Goal: Find contact information: Find contact information

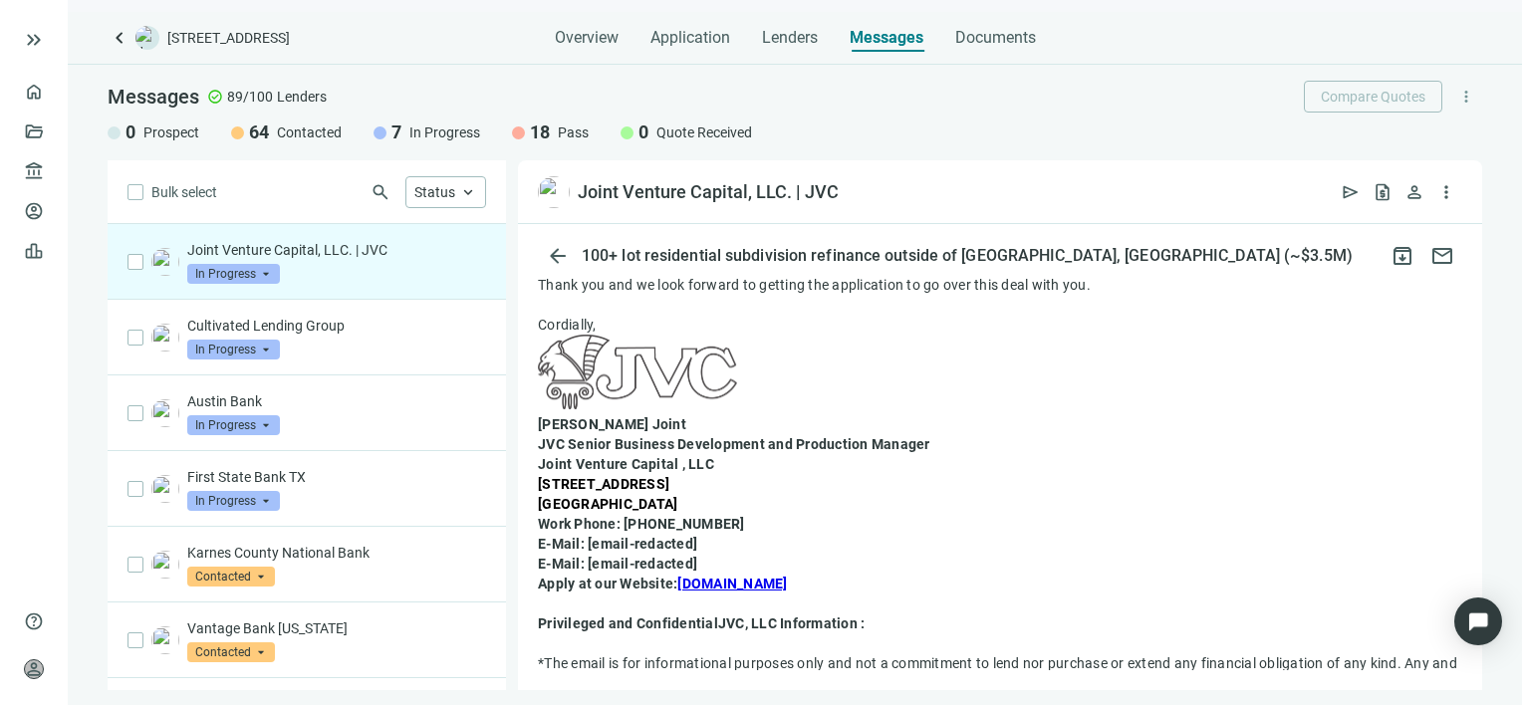
scroll to position [498, 0]
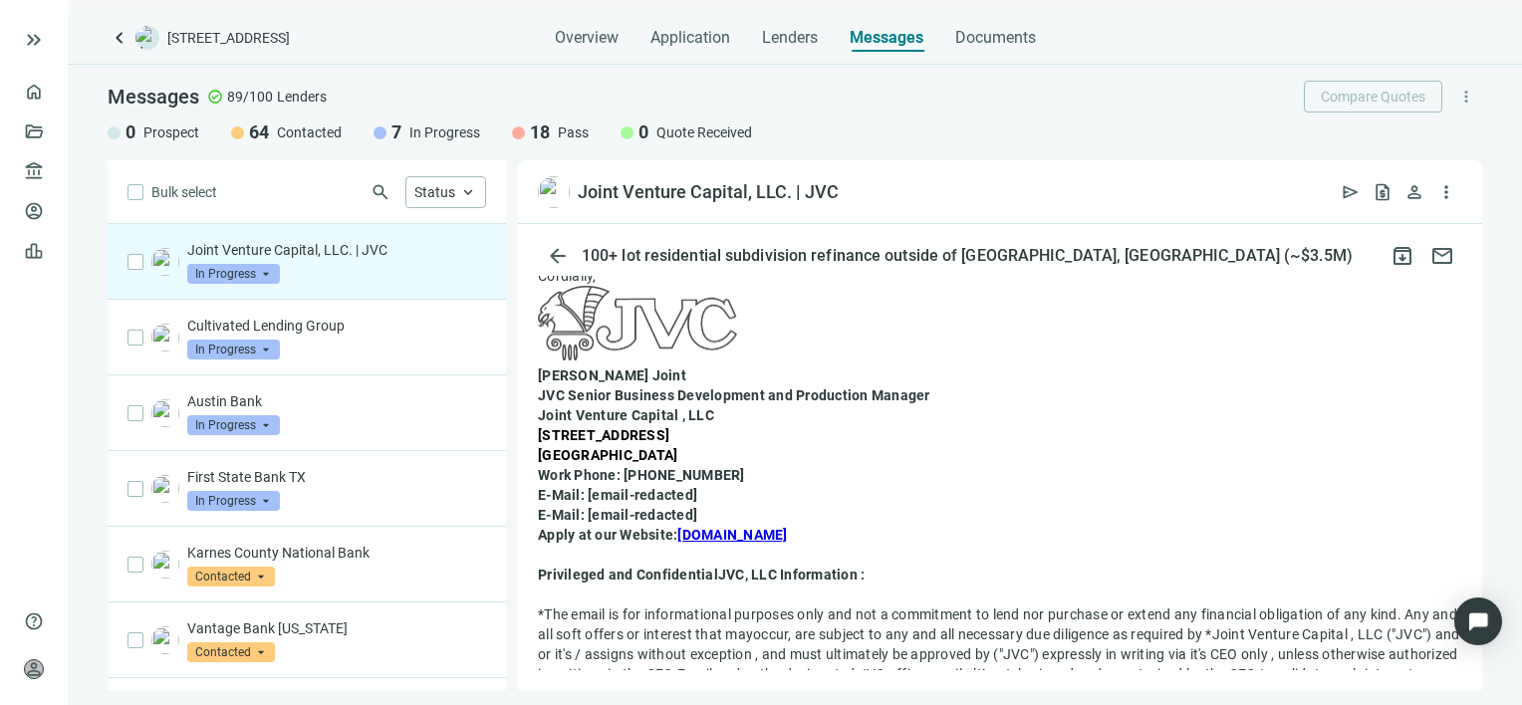
click at [753, 531] on link "[DOMAIN_NAME]" at bounding box center [732, 535] width 110 height 16
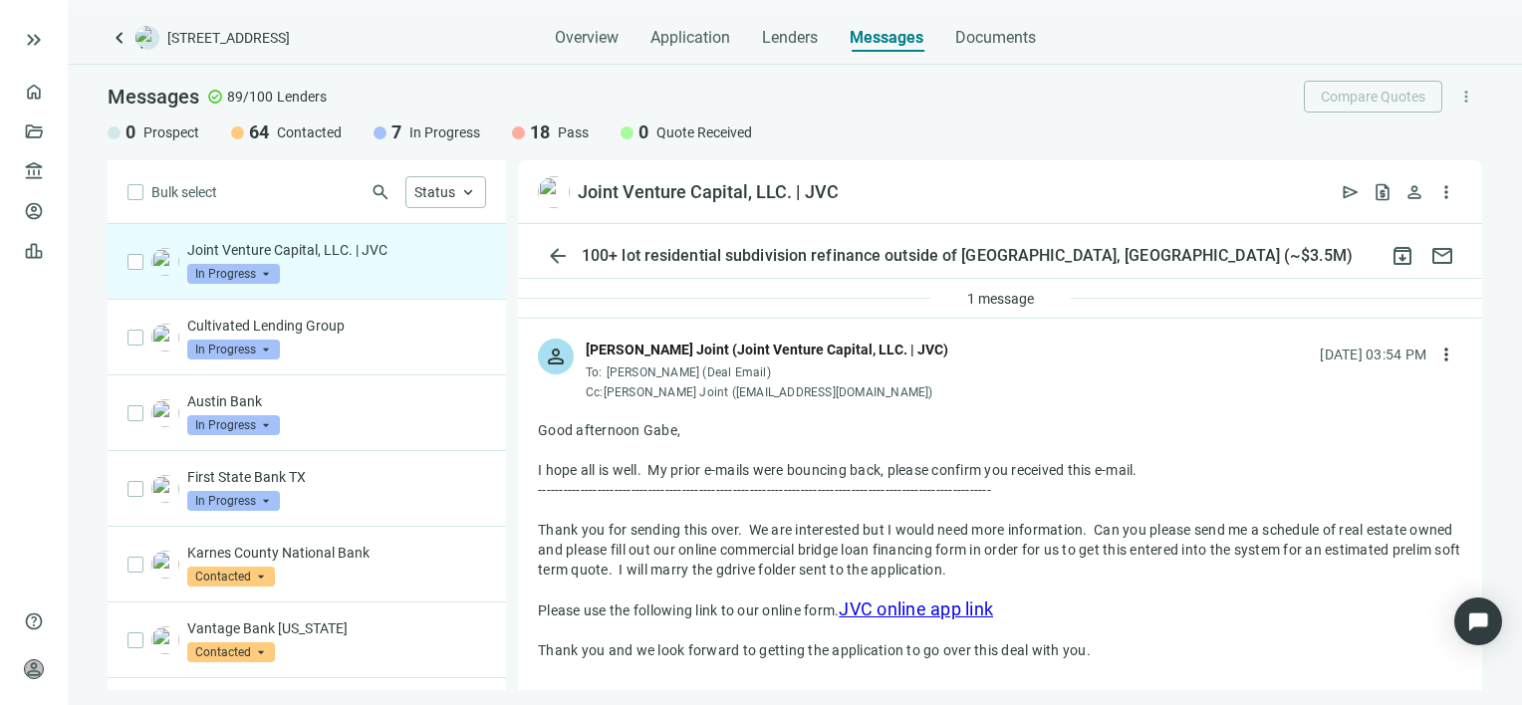
scroll to position [0, 0]
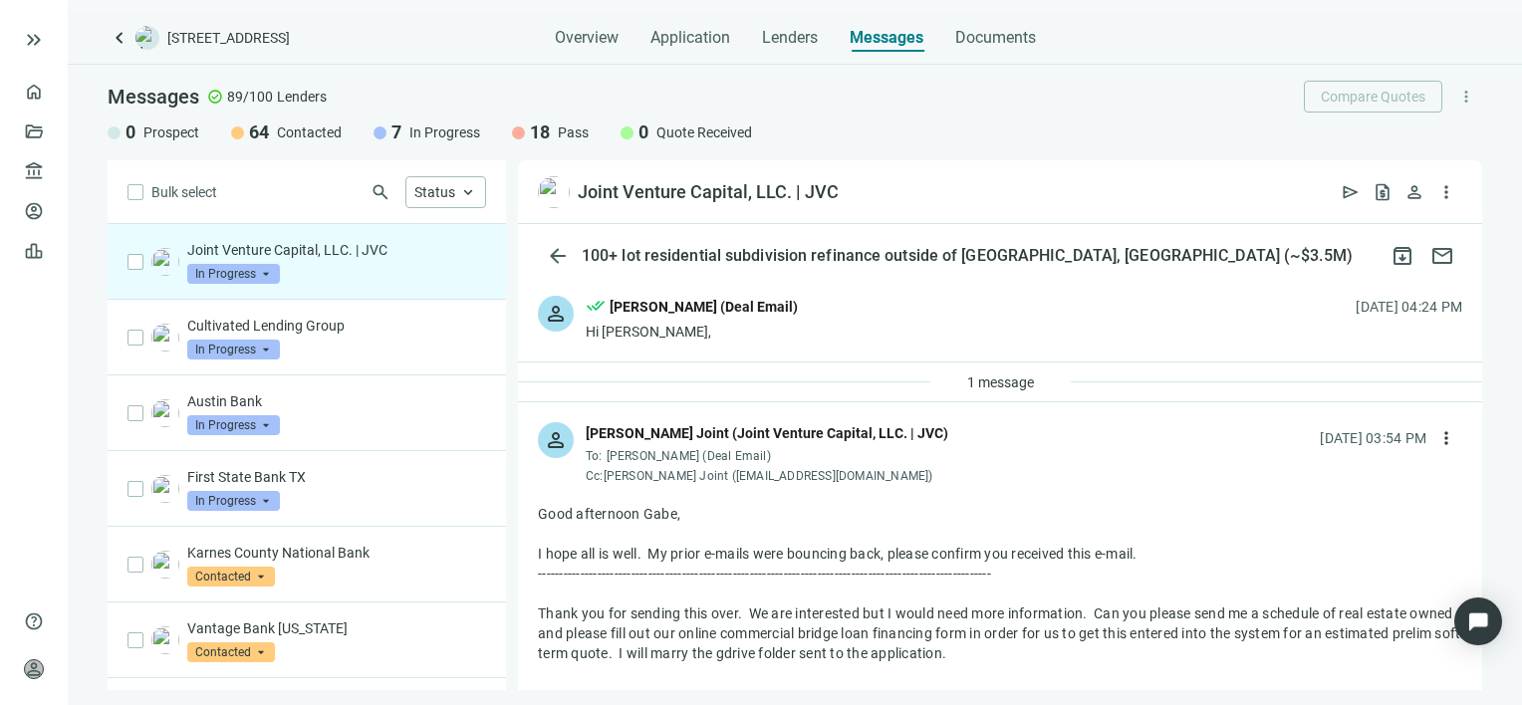
click at [779, 438] on div "[PERSON_NAME] Joint (Joint Venture Capital, LLC. | JVC)" at bounding box center [767, 433] width 363 height 22
drag, startPoint x: 779, startPoint y: 438, endPoint x: 741, endPoint y: 452, distance: 40.3
click at [741, 452] on span "[PERSON_NAME] (Deal Email)" at bounding box center [689, 456] width 164 height 14
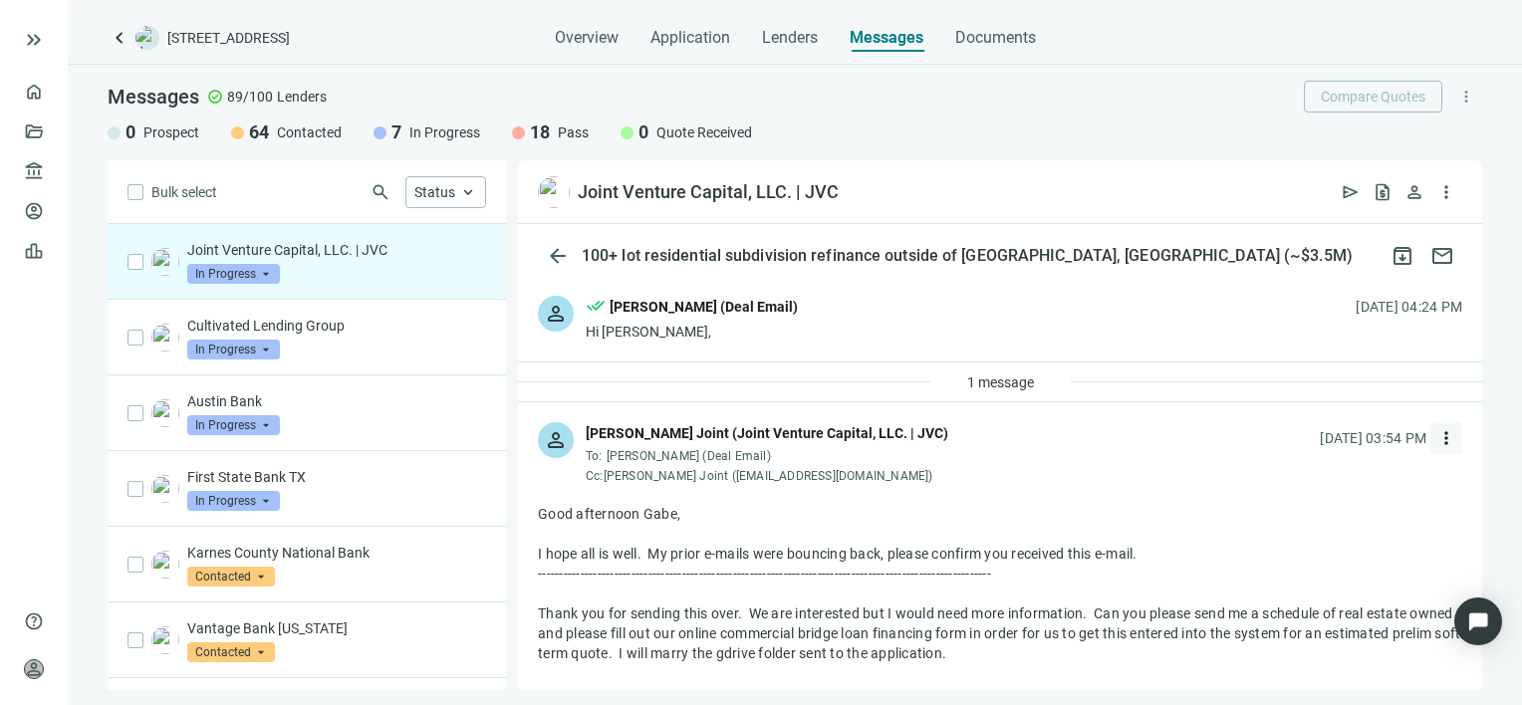
click at [1437, 435] on span "more_vert" at bounding box center [1447, 438] width 20 height 20
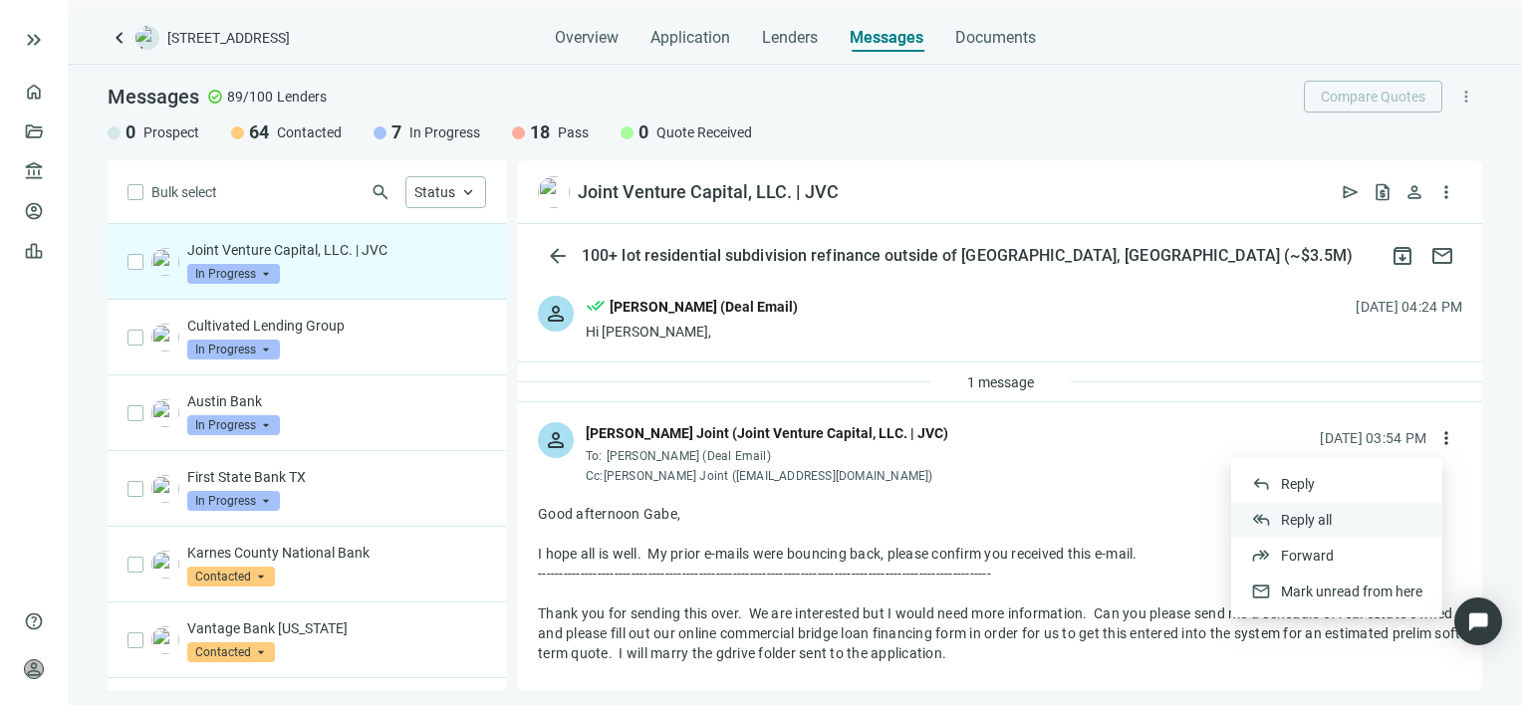
click at [1297, 518] on span "Reply all" at bounding box center [1306, 520] width 51 height 16
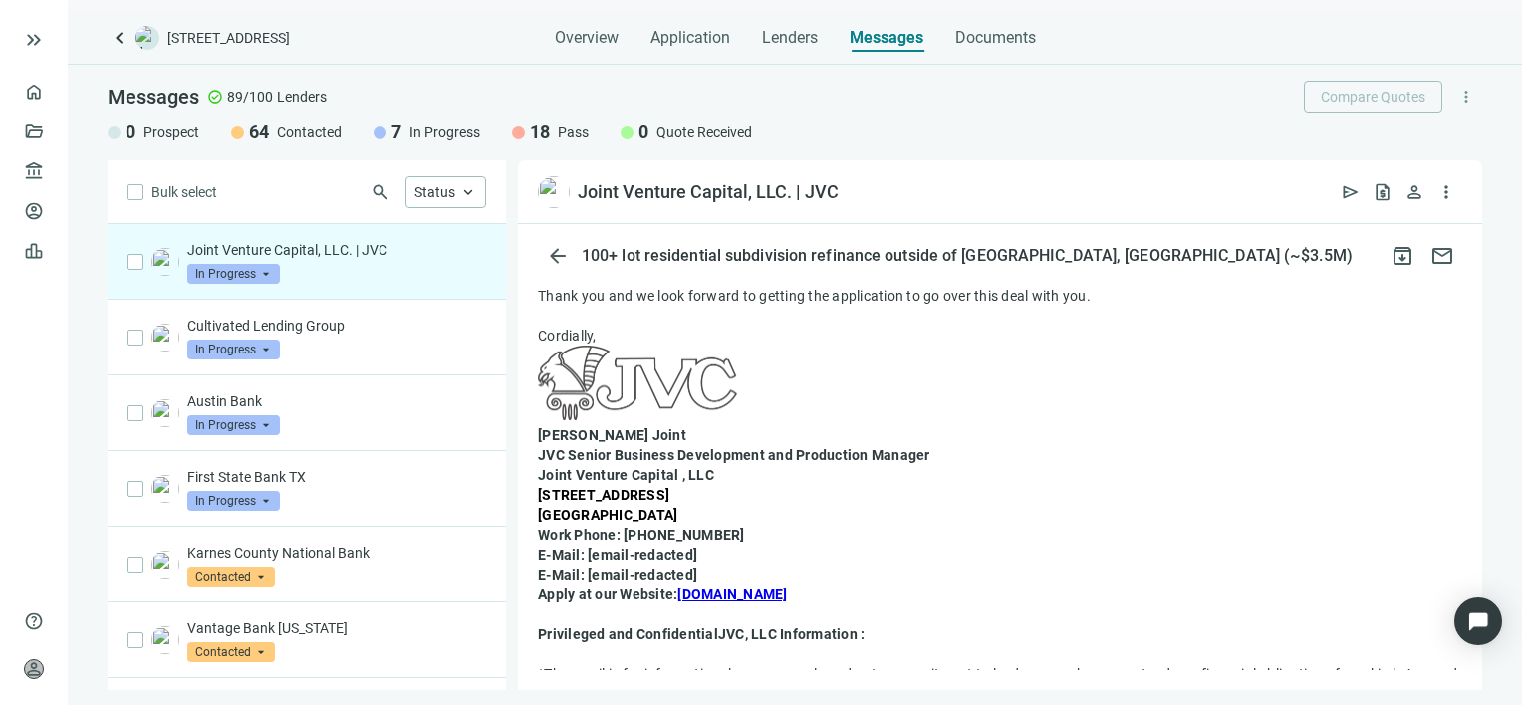
scroll to position [422, 0]
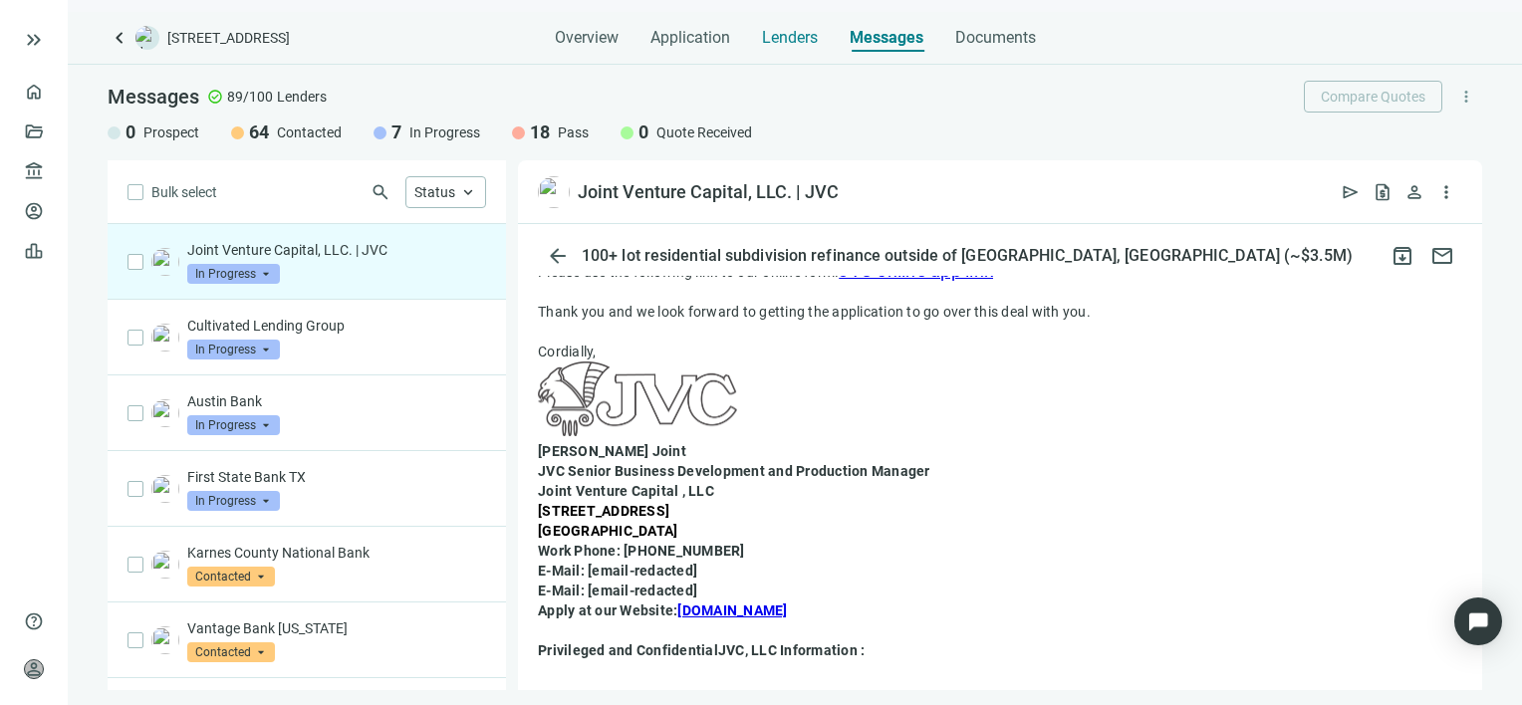
click at [785, 42] on span "Lenders" at bounding box center [790, 38] width 56 height 20
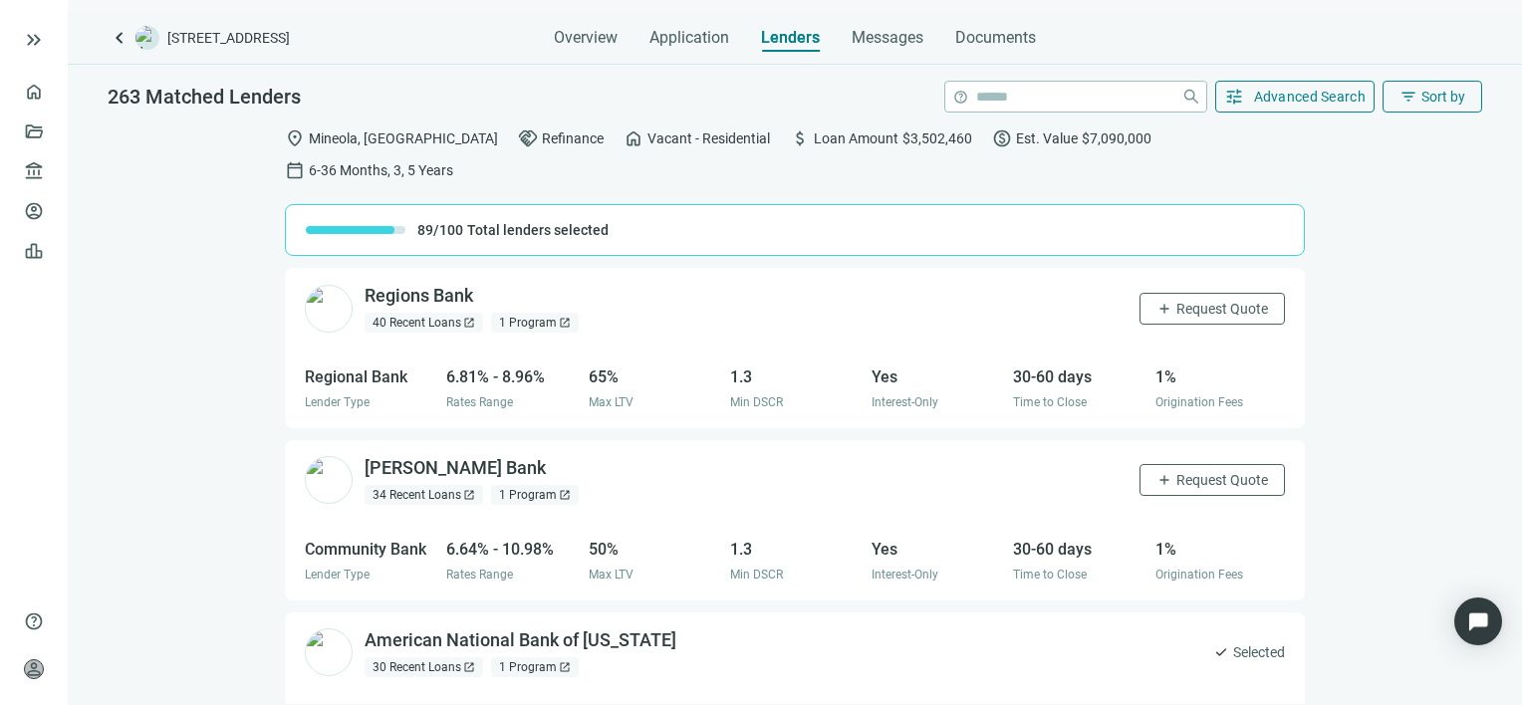
click at [782, 17] on div "Lenders" at bounding box center [790, 32] width 59 height 40
click at [96, 167] on link "All Lenders" at bounding box center [120, 171] width 72 height 16
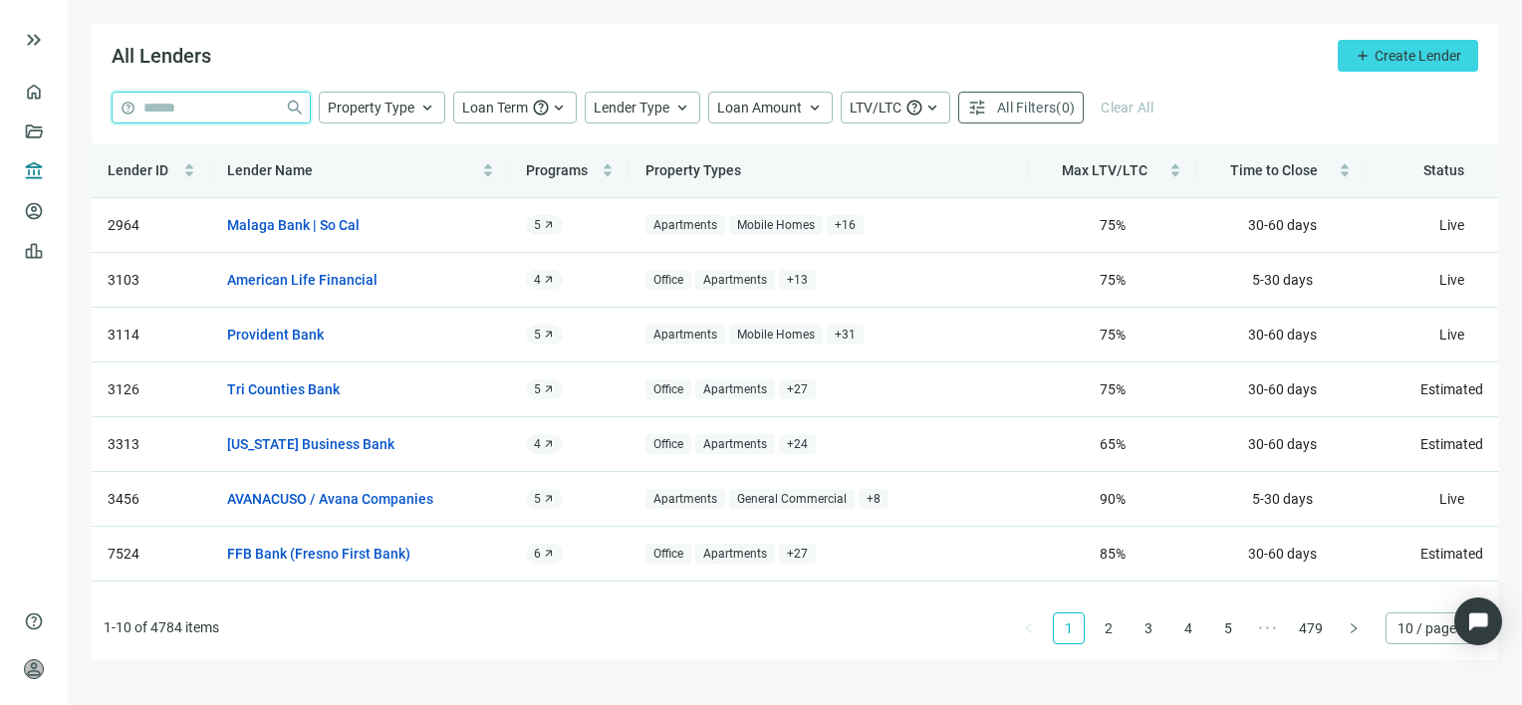
click at [189, 104] on input "search" at bounding box center [210, 108] width 134 height 30
type input "**********"
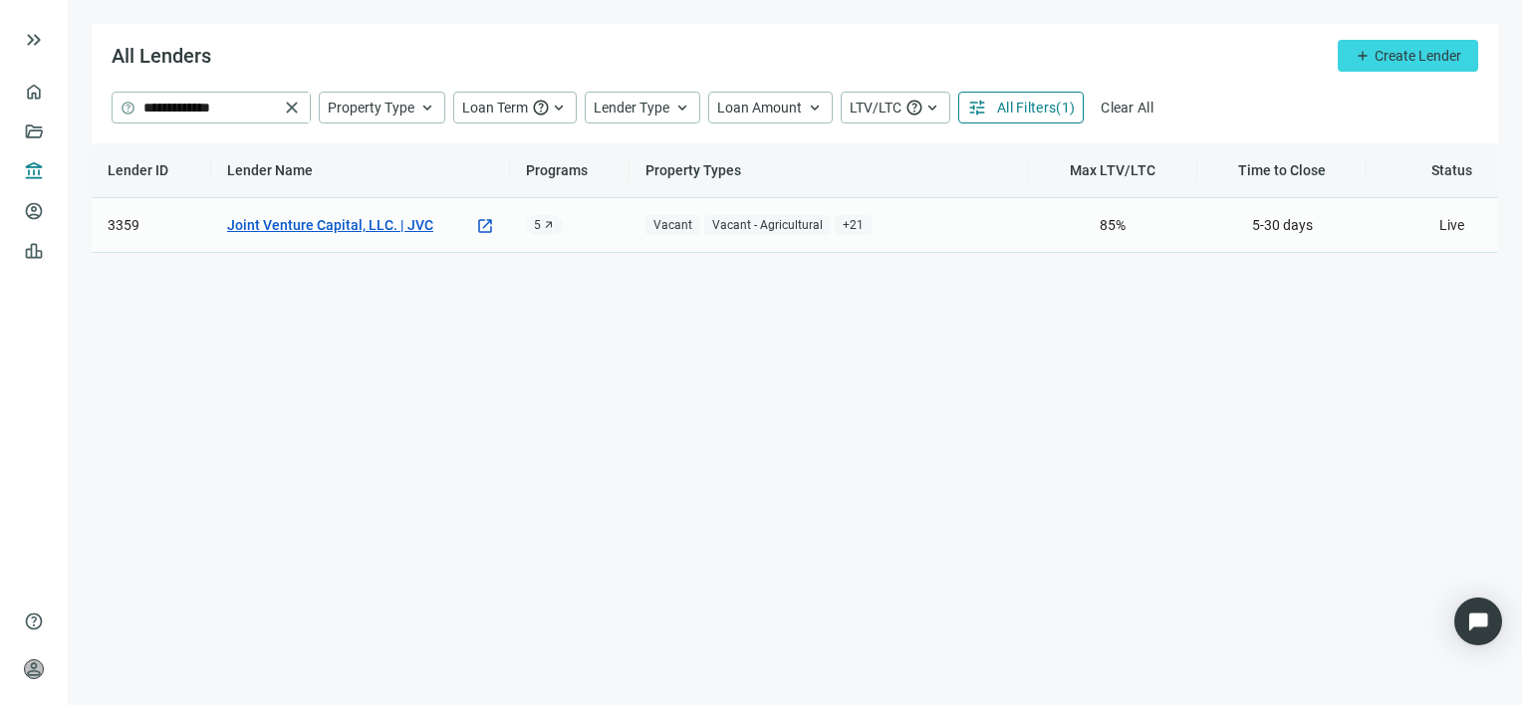
click at [284, 228] on link "Joint Venture Capital, LLC. | JVC" at bounding box center [330, 225] width 206 height 22
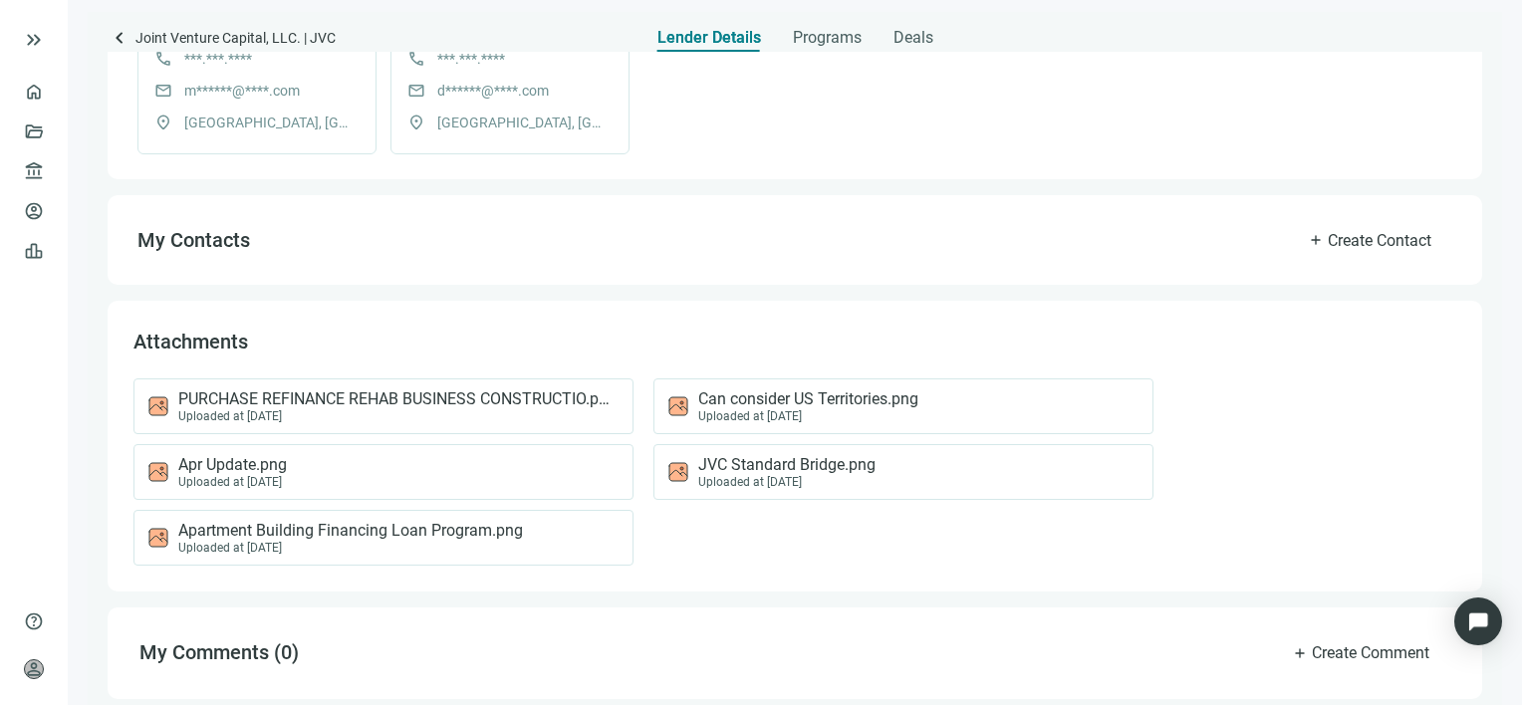
scroll to position [777, 0]
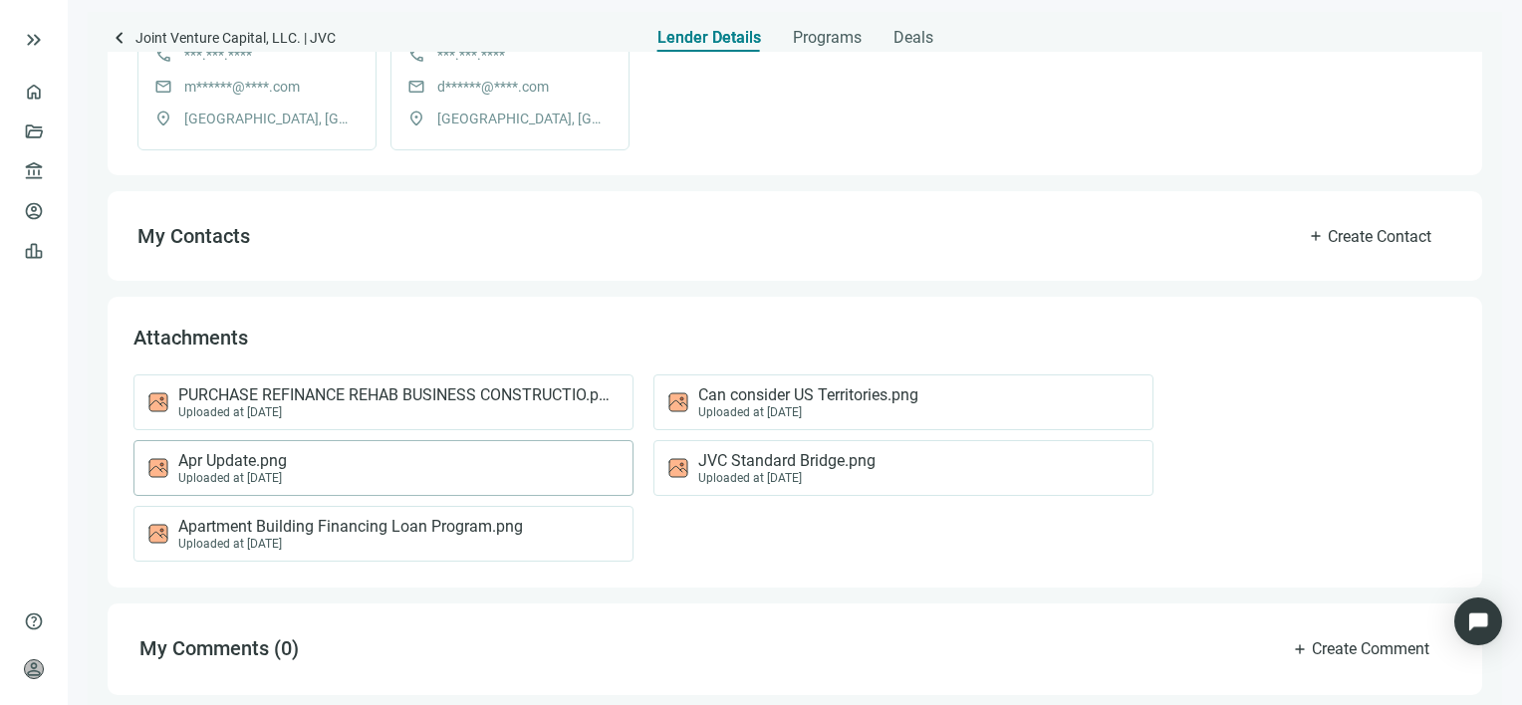
click at [417, 463] on div "Apr Update.png Uploaded at [DATE]" at bounding box center [379, 468] width 466 height 34
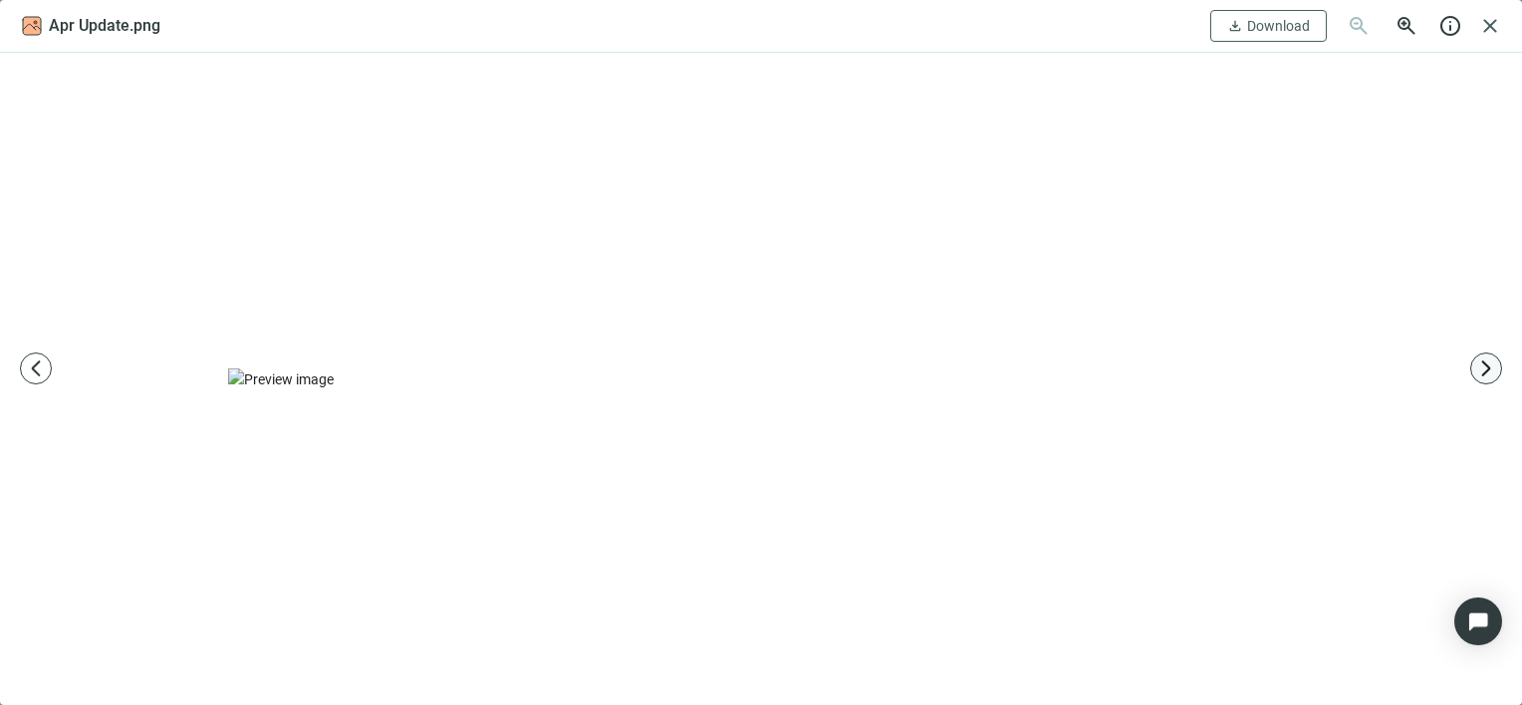
click at [1487, 374] on span "arrow_forward_ios" at bounding box center [1487, 369] width 20 height 20
click at [32, 371] on span "arrow_back_ios_new" at bounding box center [36, 369] width 20 height 20
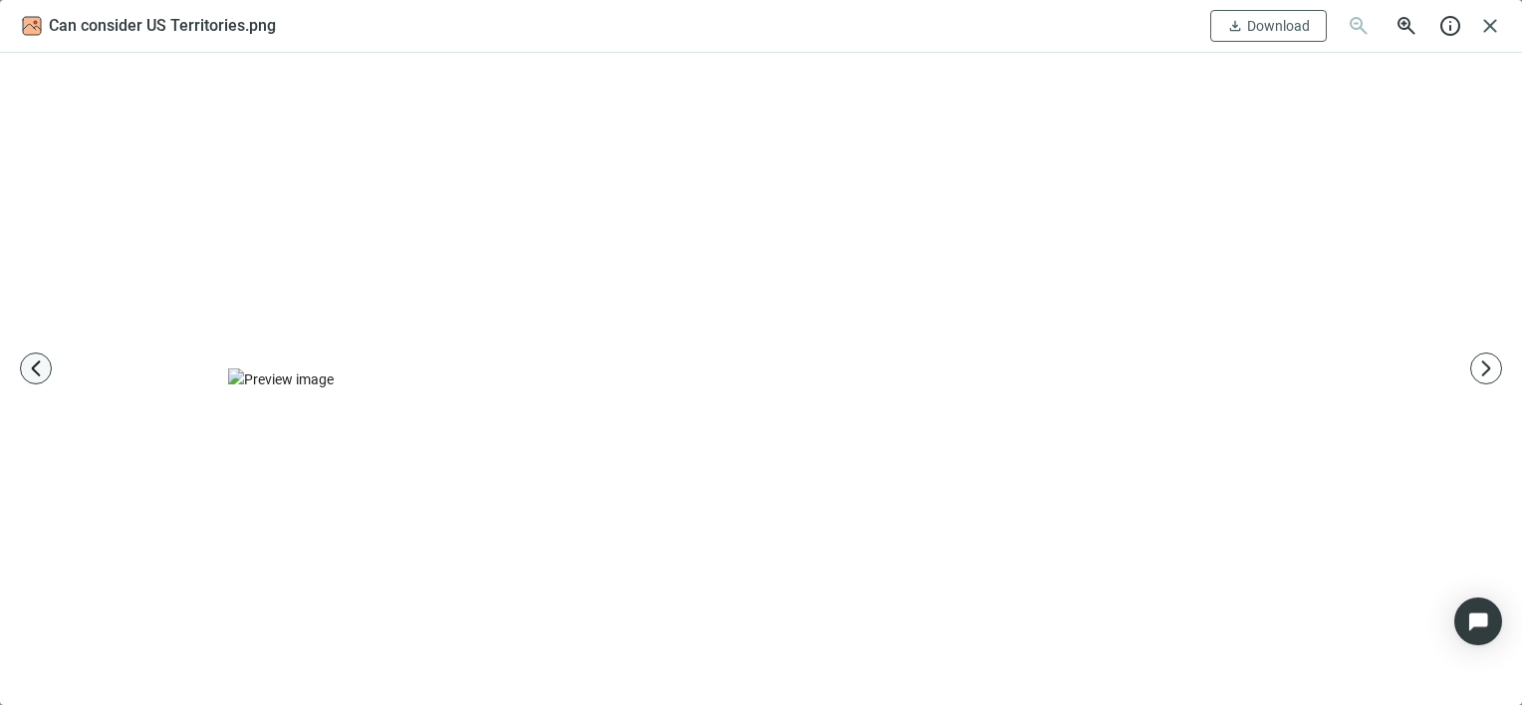
click at [27, 368] on span "arrow_back_ios_new" at bounding box center [36, 369] width 20 height 20
click at [1496, 26] on span "close" at bounding box center [1491, 26] width 24 height 24
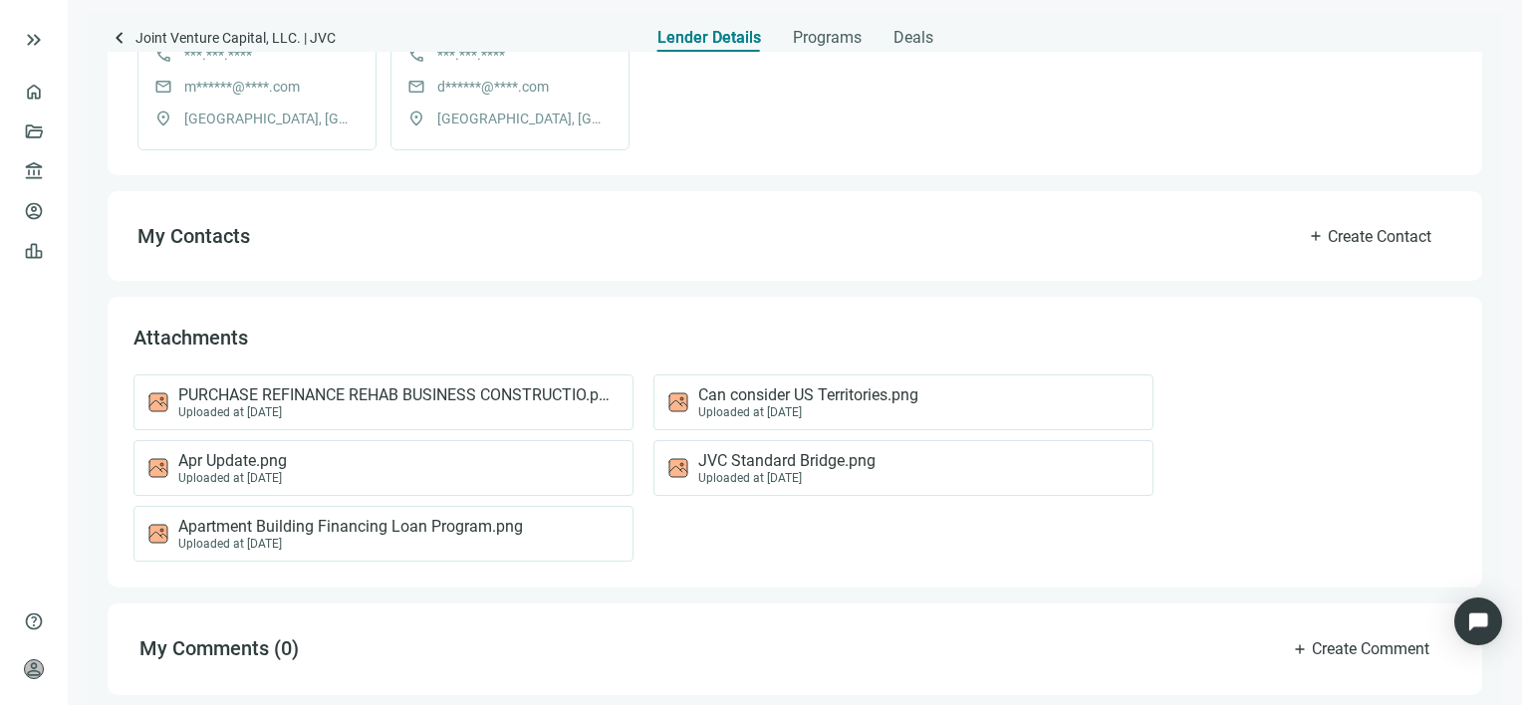
scroll to position [478, 0]
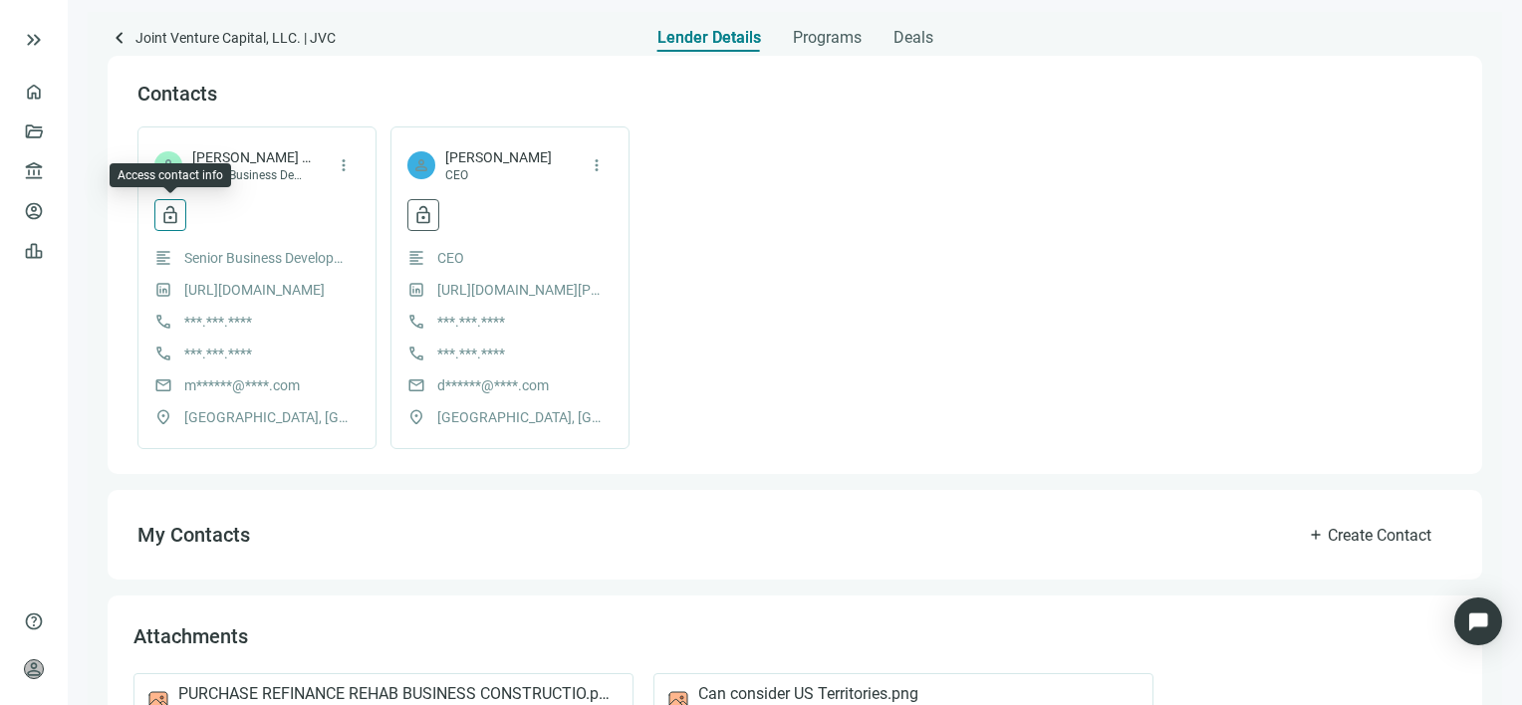
click at [173, 215] on span "lock_open" at bounding box center [170, 215] width 20 height 20
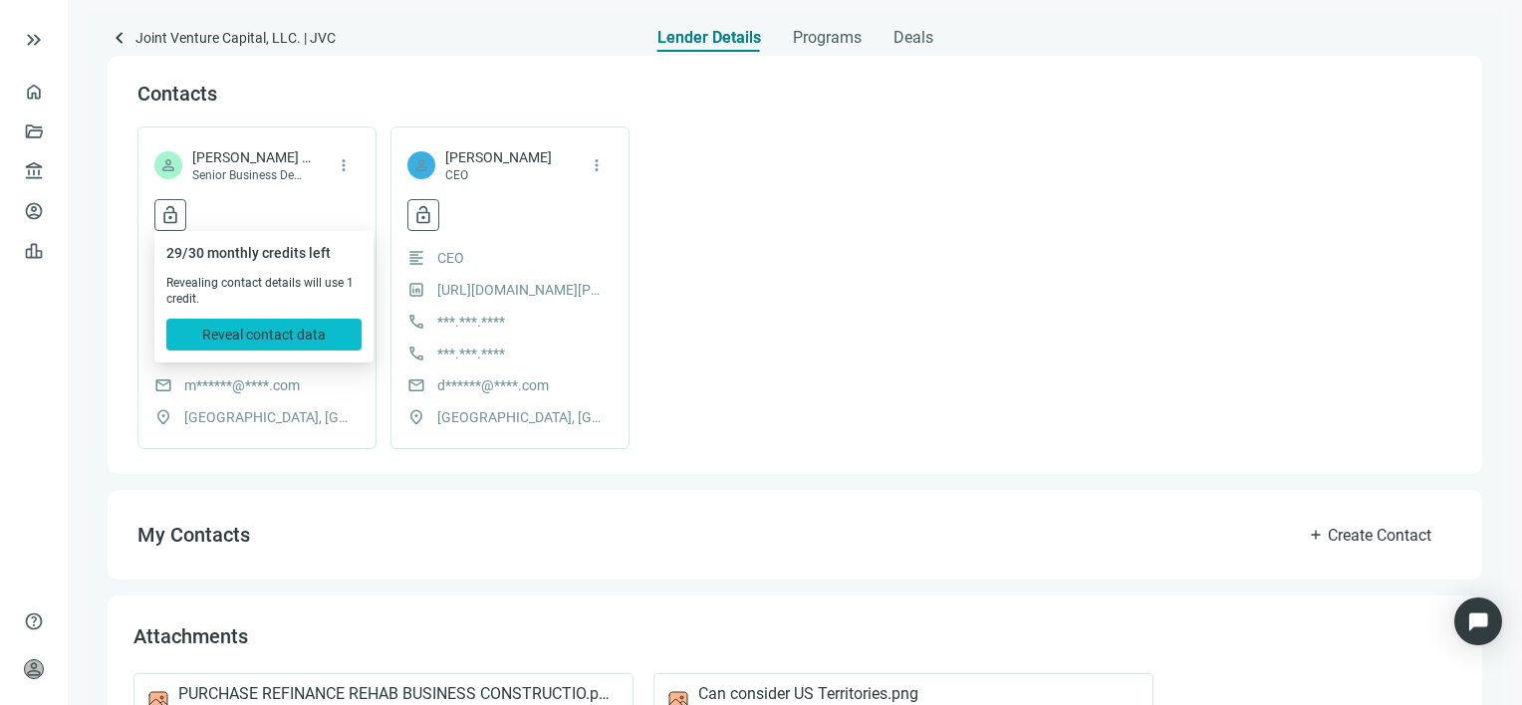
click at [247, 335] on span "Reveal contact data" at bounding box center [264, 335] width 124 height 16
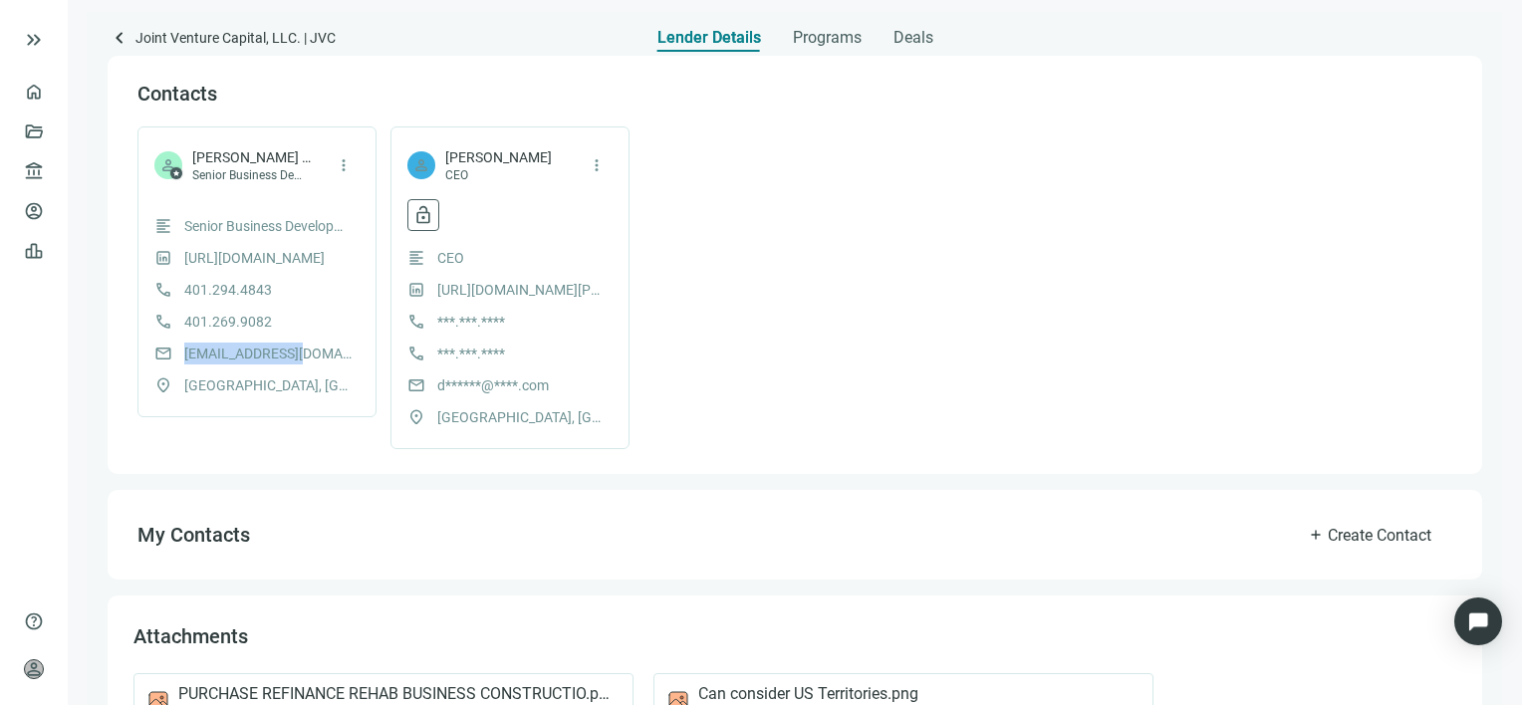
drag, startPoint x: 304, startPoint y: 355, endPoint x: 187, endPoint y: 355, distance: 116.6
click at [187, 355] on span "[EMAIL_ADDRESS][DOMAIN_NAME]" at bounding box center [268, 354] width 169 height 22
copy span "[EMAIL_ADDRESS][DOMAIN_NAME]"
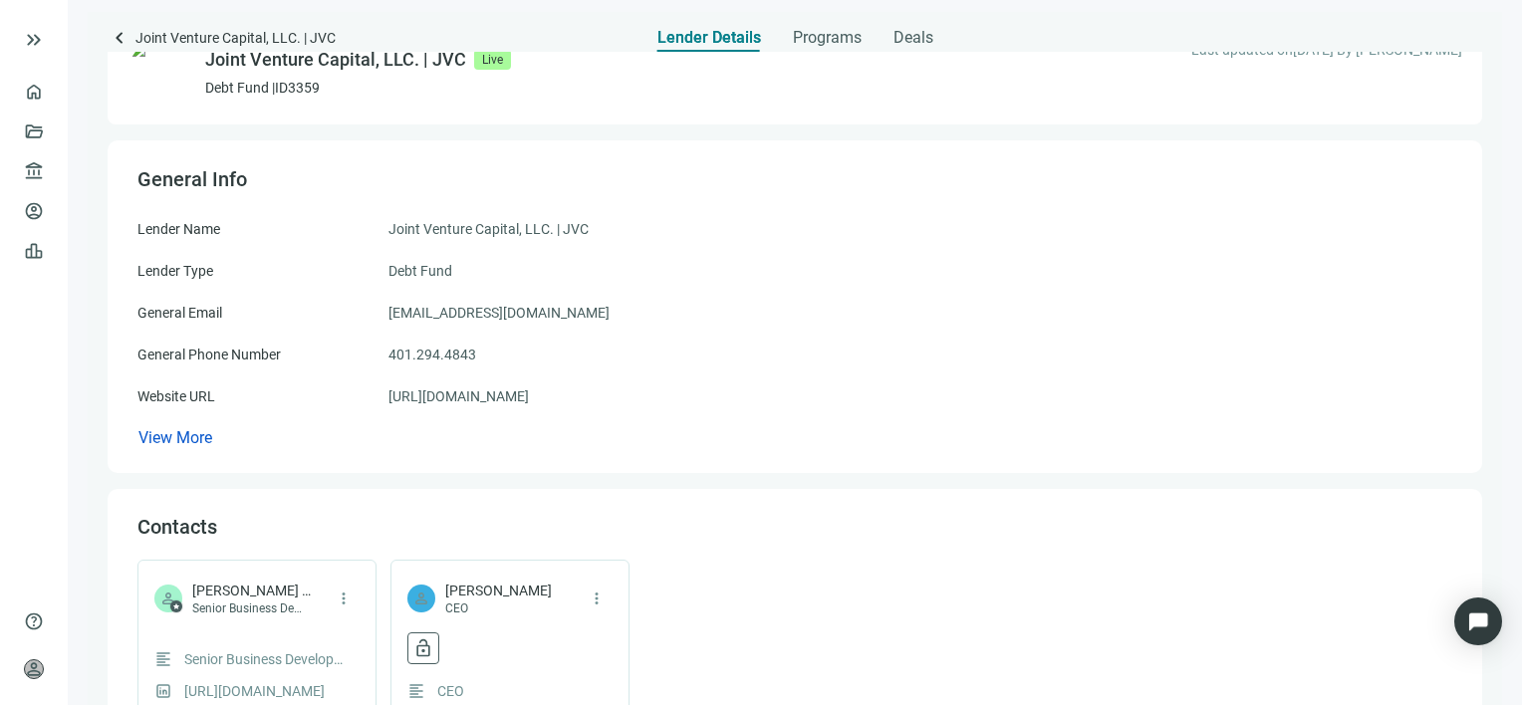
scroll to position [0, 0]
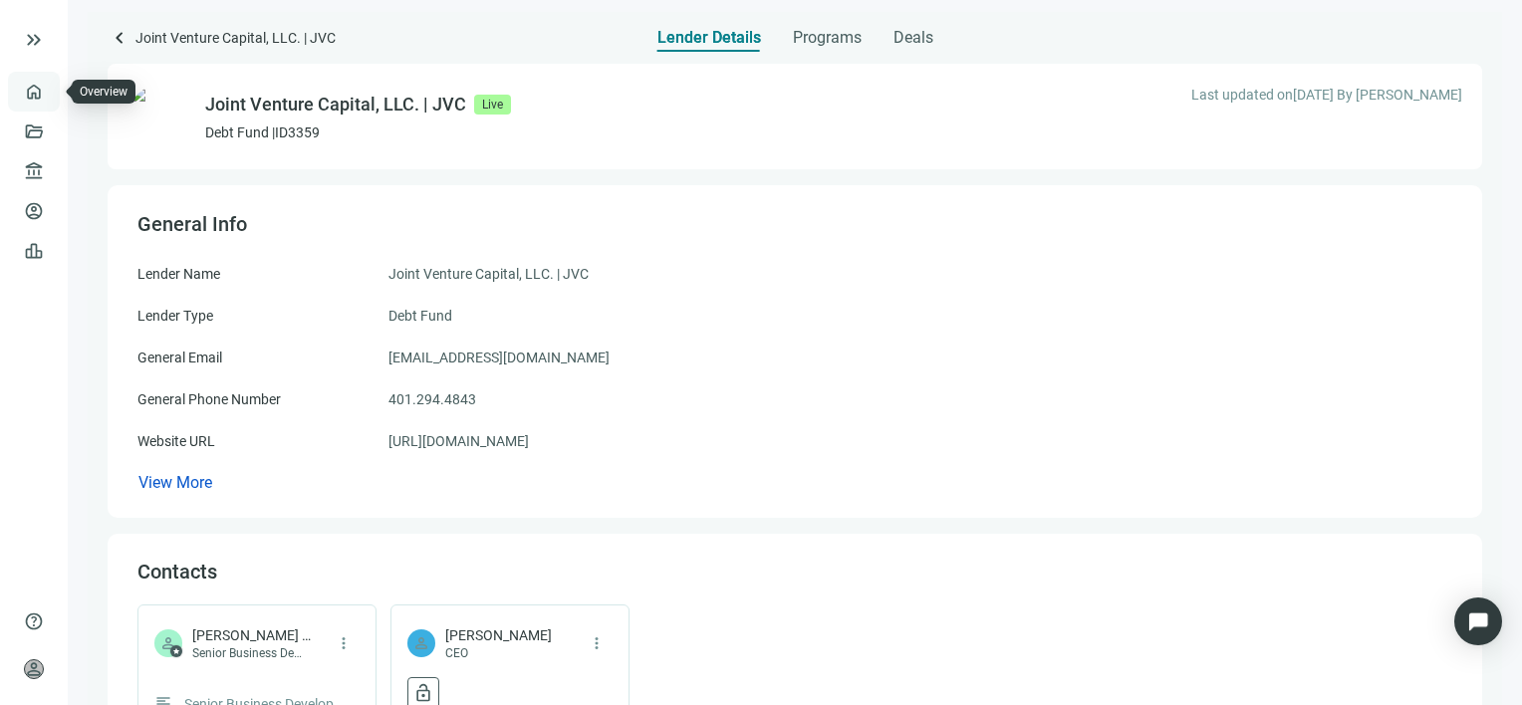
click at [50, 90] on link "Overview" at bounding box center [79, 92] width 59 height 16
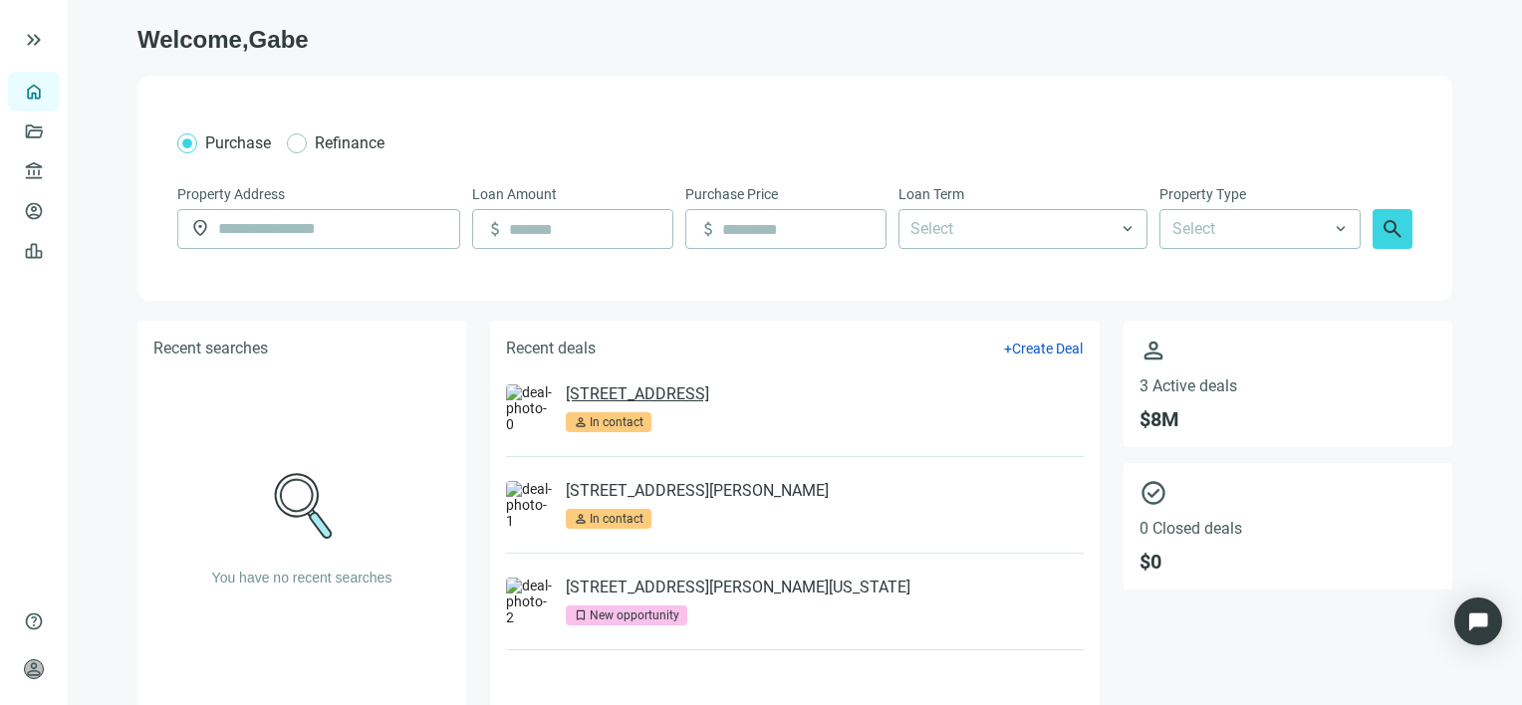
click at [709, 387] on link "[STREET_ADDRESS]" at bounding box center [637, 395] width 143 height 20
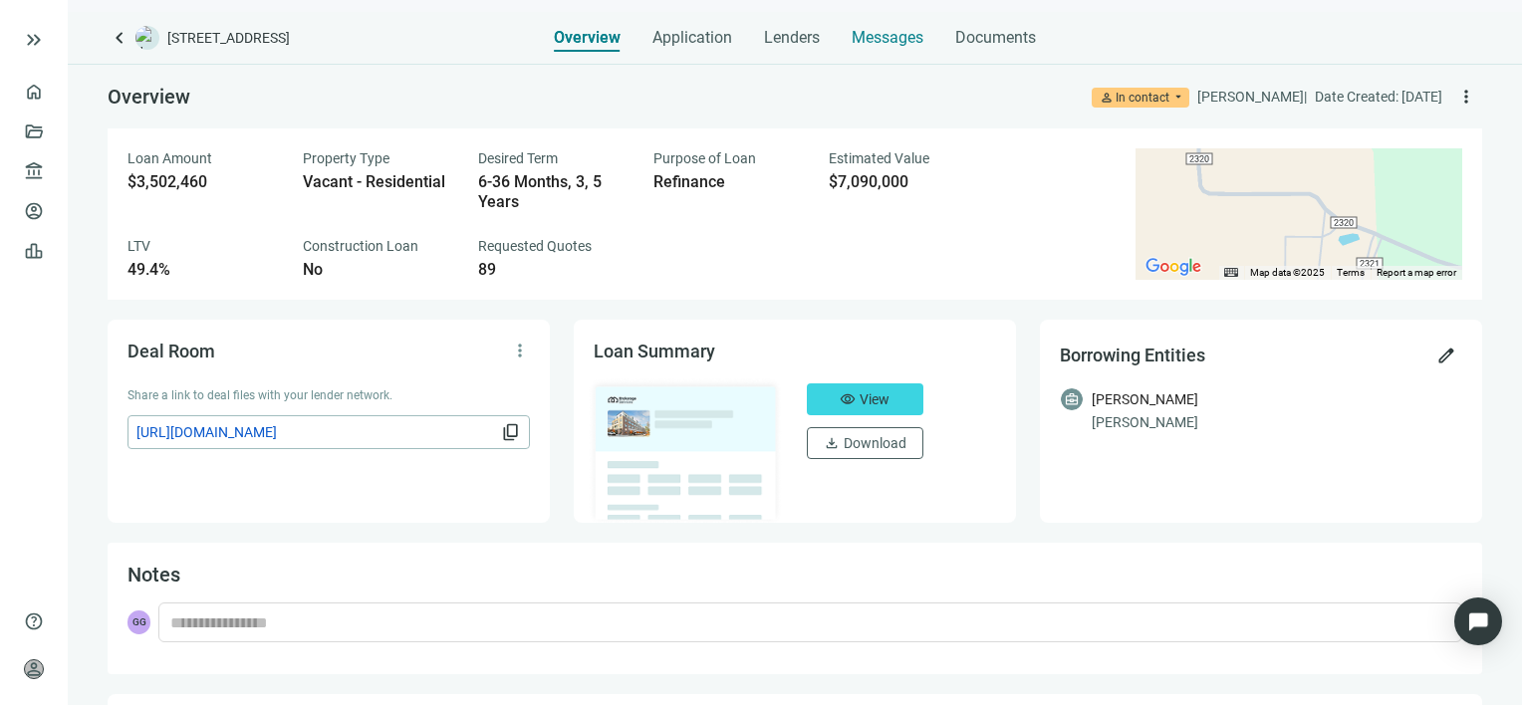
click at [901, 36] on span "Messages" at bounding box center [888, 37] width 72 height 19
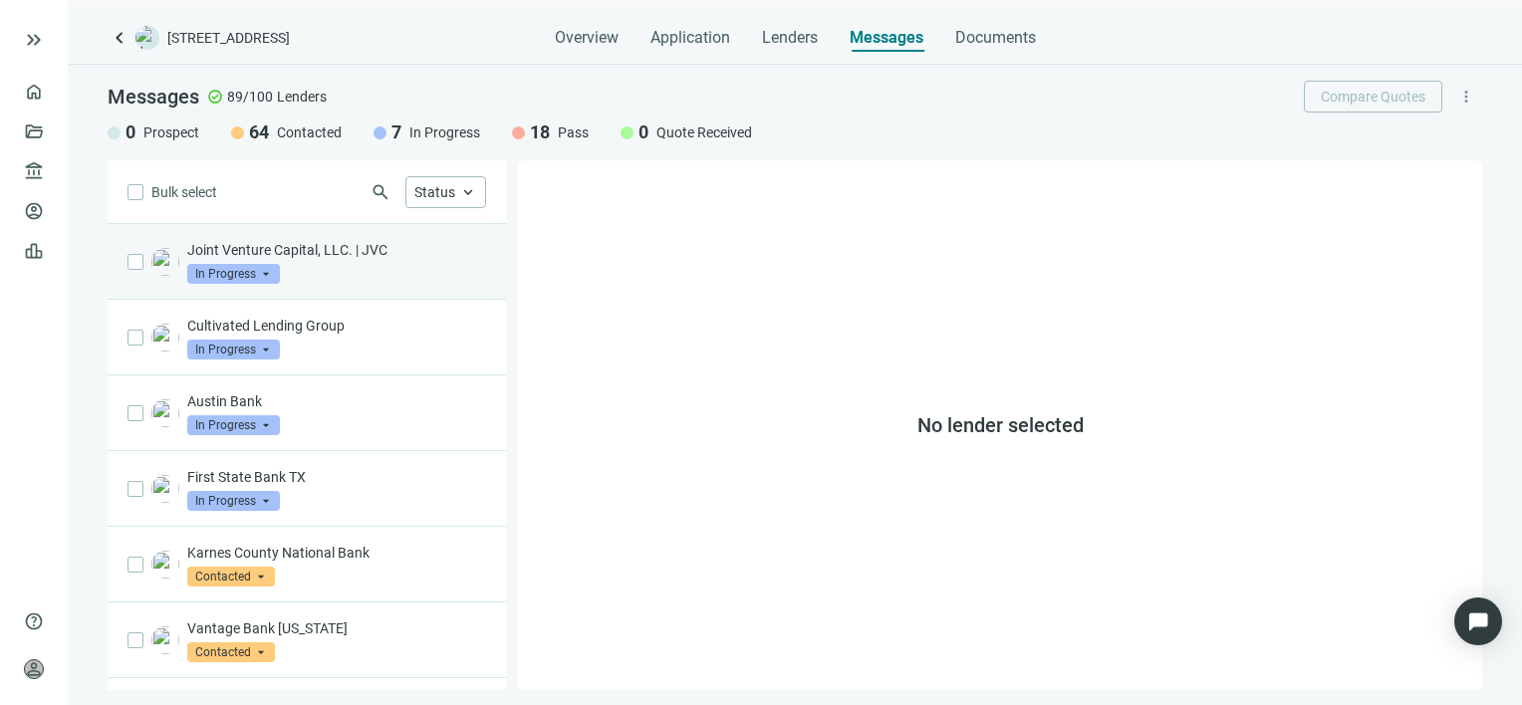
click at [338, 263] on div "Joint Venture Capital, LLC. | JVC In Progress arrow_drop_down" at bounding box center [336, 262] width 299 height 44
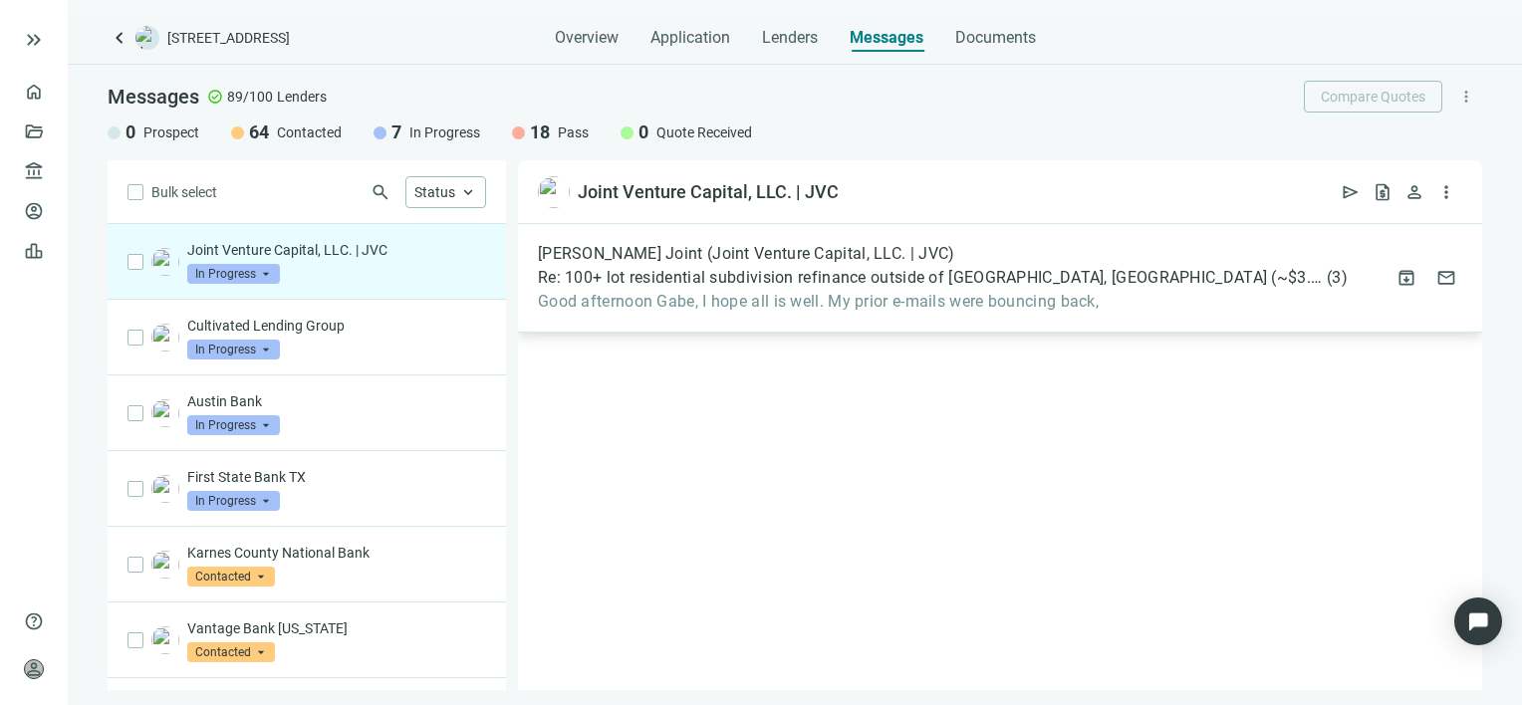
click at [873, 305] on span "Good afternoon Gabe, I hope all is well. My prior e-mails were bouncing back," at bounding box center [943, 302] width 810 height 20
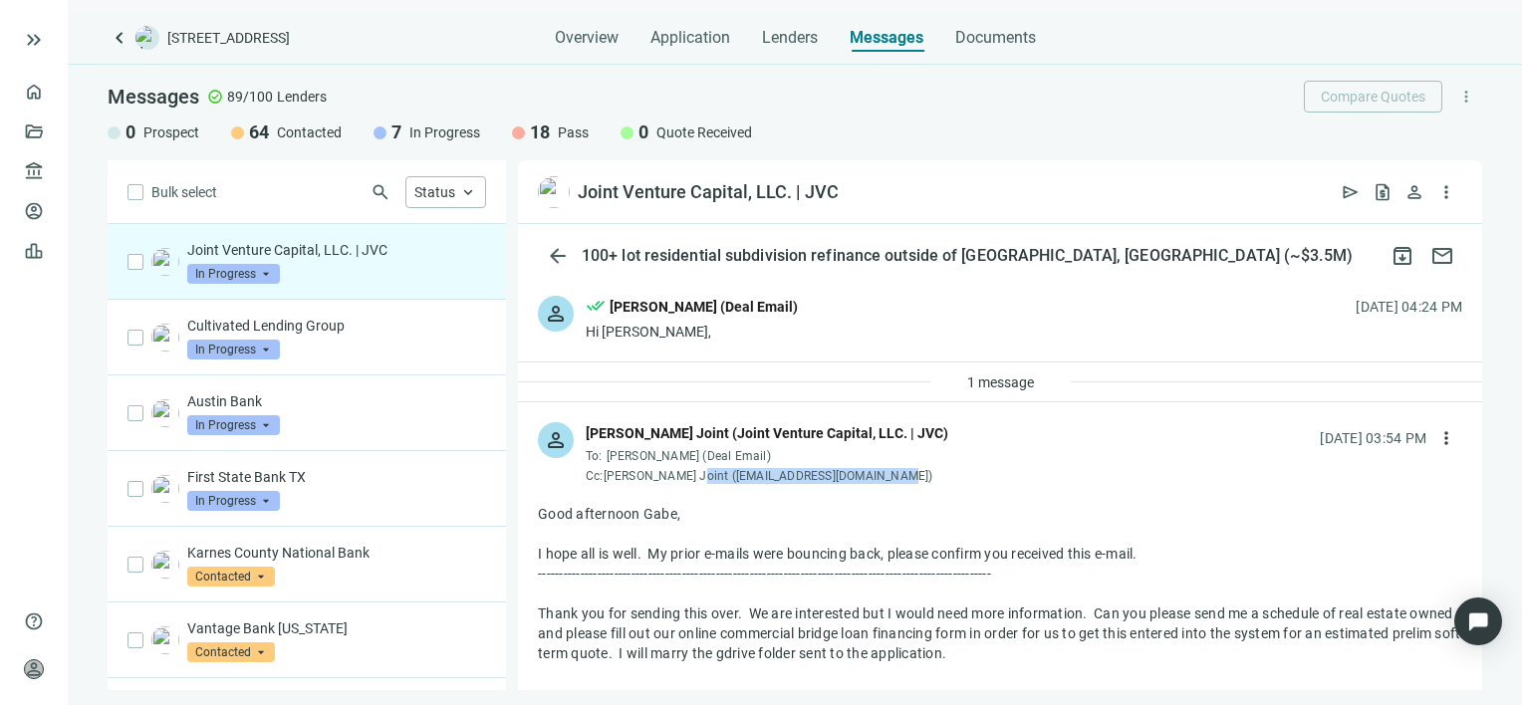
drag, startPoint x: 871, startPoint y: 475, endPoint x: 689, endPoint y: 472, distance: 181.4
click at [689, 472] on div "Cc: [PERSON_NAME] ([EMAIL_ADDRESS][DOMAIN_NAME])" at bounding box center [767, 476] width 363 height 16
copy div "[EMAIL_ADDRESS][DOMAIN_NAME]"
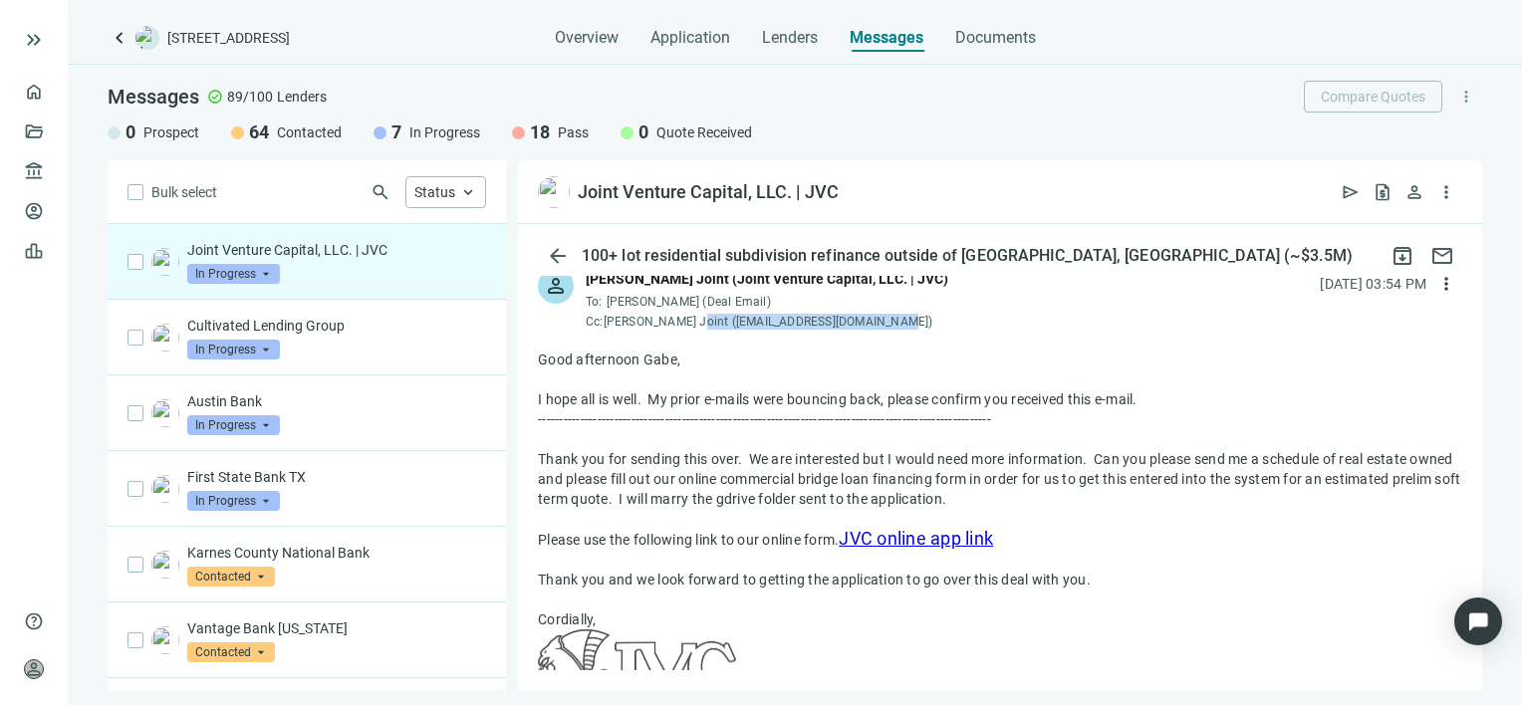
scroll to position [199, 0]
